Goal: Task Accomplishment & Management: Use online tool/utility

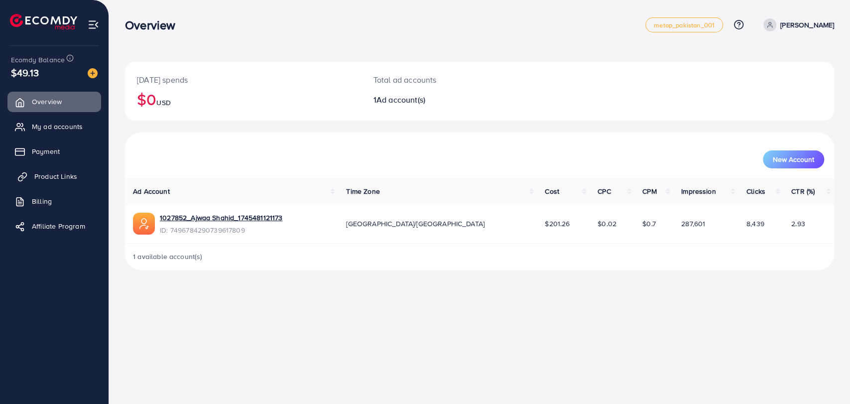
click at [49, 175] on span "Product Links" at bounding box center [55, 176] width 43 height 10
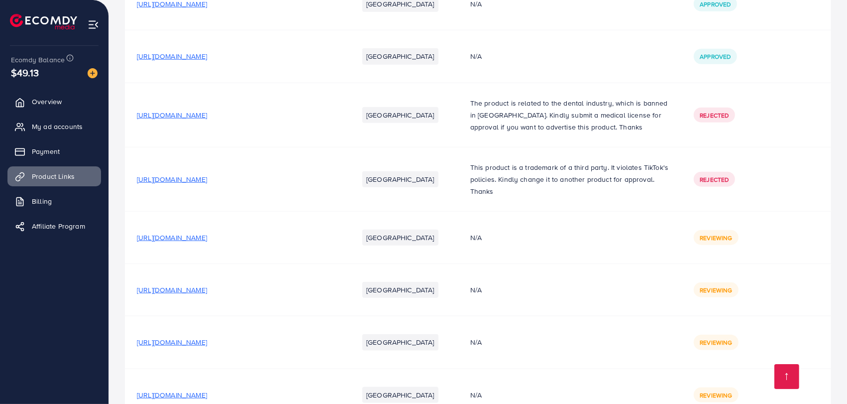
scroll to position [1292, 0]
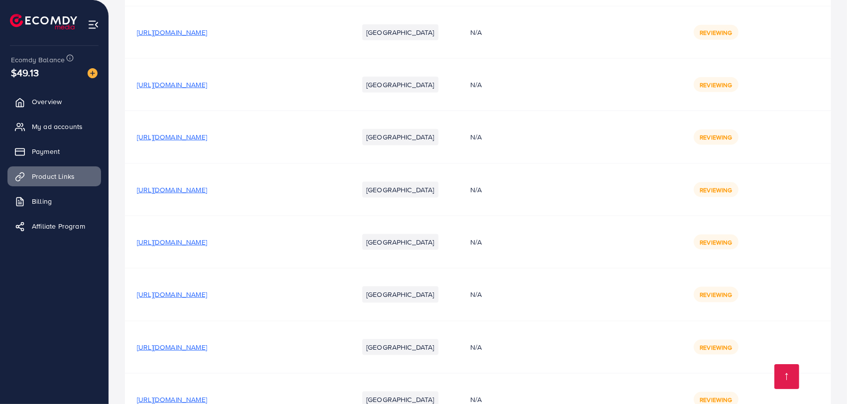
click at [715, 293] on td "Reviewing" at bounding box center [756, 294] width 149 height 52
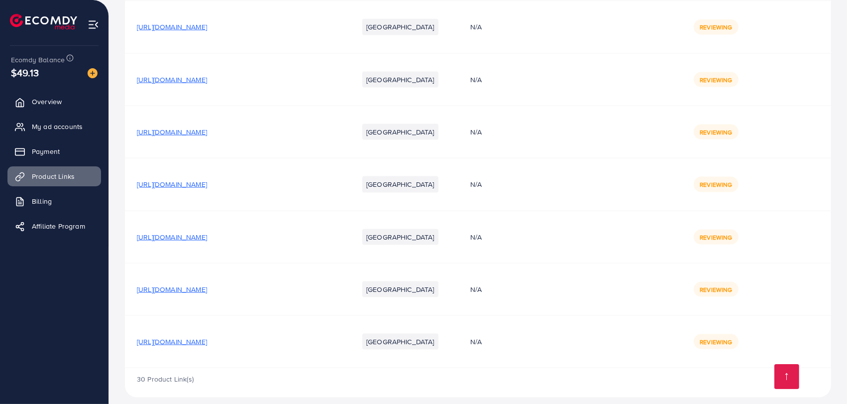
scroll to position [1421, 0]
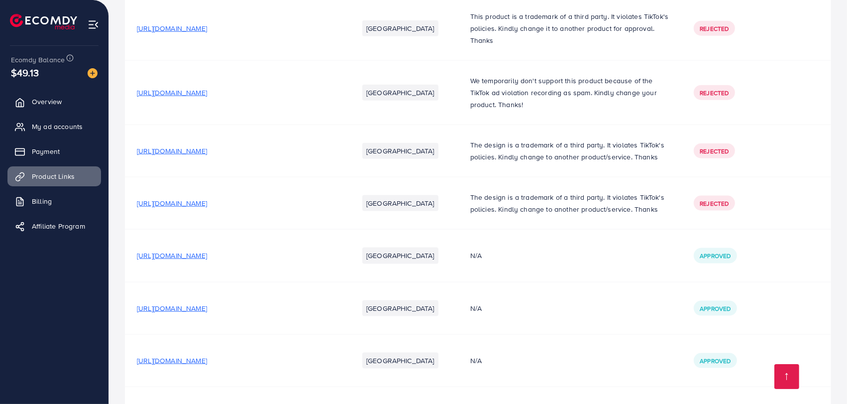
scroll to position [1211, 0]
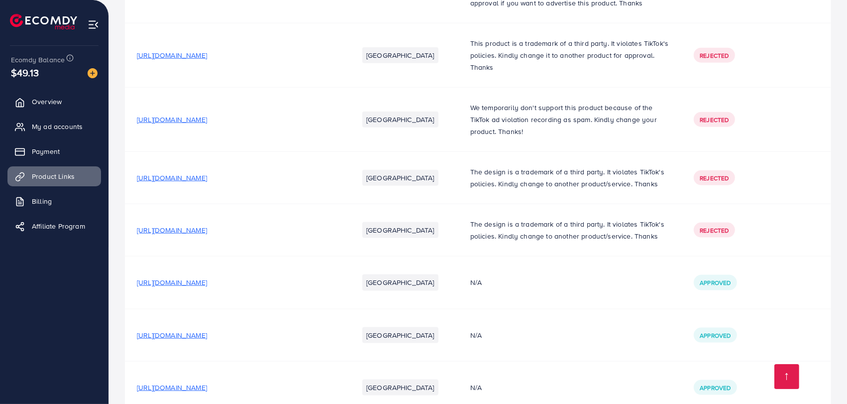
drag, startPoint x: 311, startPoint y: 129, endPoint x: 283, endPoint y: 126, distance: 27.5
click at [207, 124] on span "[URL][DOMAIN_NAME]" at bounding box center [172, 119] width 70 height 10
click at [207, 60] on span "[URL][DOMAIN_NAME]" at bounding box center [172, 55] width 70 height 10
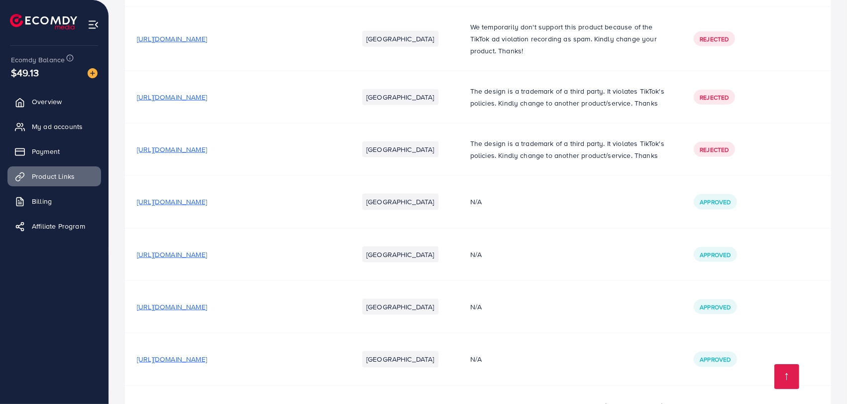
scroll to position [1469, 0]
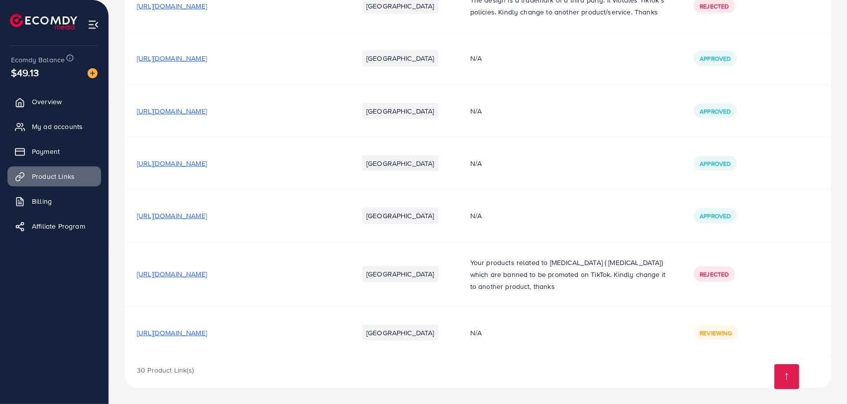
click at [207, 276] on span "[URL][DOMAIN_NAME]" at bounding box center [172, 274] width 70 height 10
click at [207, 331] on span "[URL][DOMAIN_NAME]" at bounding box center [172, 333] width 70 height 10
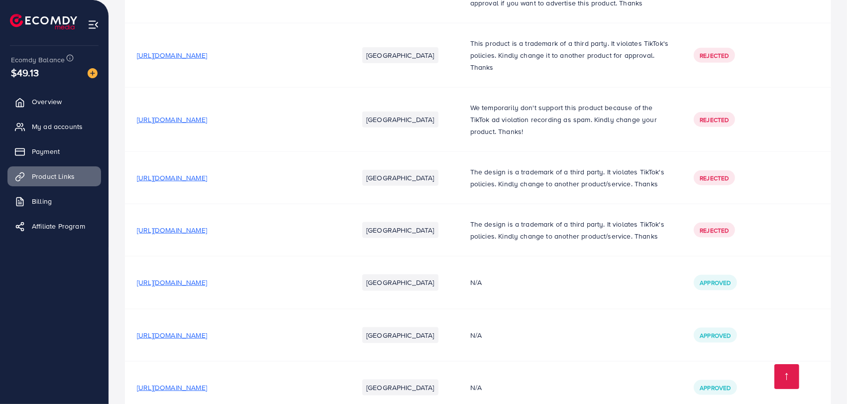
scroll to position [1469, 0]
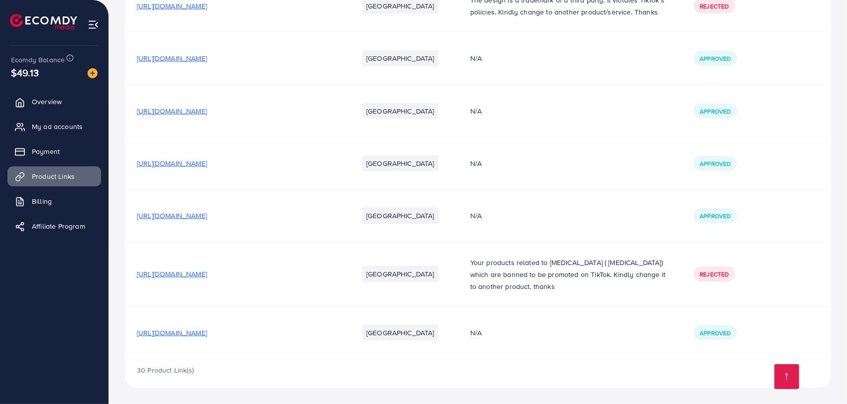
click at [207, 61] on span "[URL][DOMAIN_NAME]" at bounding box center [172, 58] width 70 height 10
click at [207, 113] on span "[URL][DOMAIN_NAME]" at bounding box center [172, 111] width 70 height 10
click at [207, 164] on span "[URL][DOMAIN_NAME]" at bounding box center [172, 163] width 70 height 10
